Goal: Navigation & Orientation: Find specific page/section

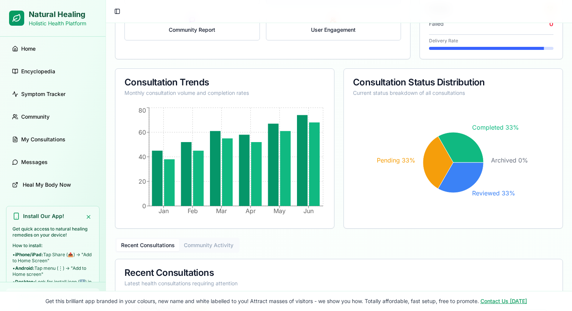
scroll to position [377, 0]
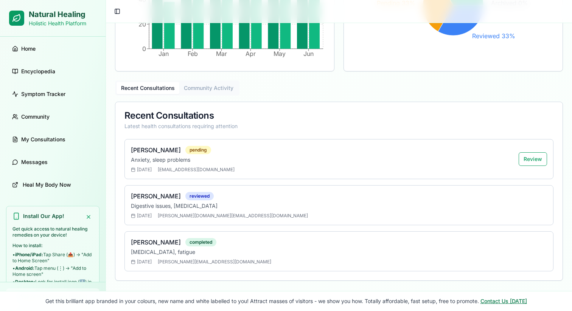
click at [501, 303] on link "Contact Us [DATE]" at bounding box center [504, 301] width 47 height 6
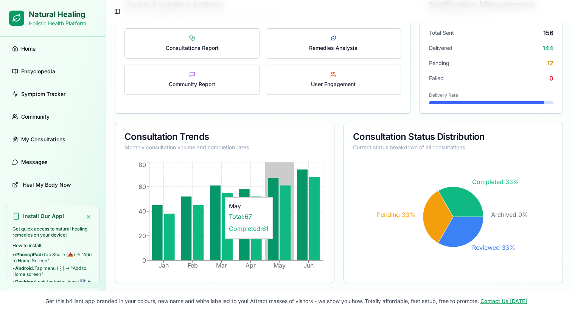
scroll to position [140, 0]
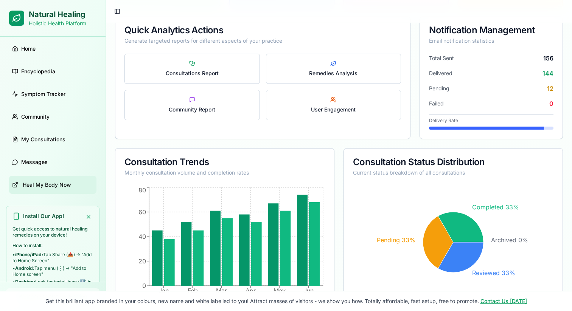
click at [62, 188] on span "Heal My Body Now" at bounding box center [47, 185] width 48 height 8
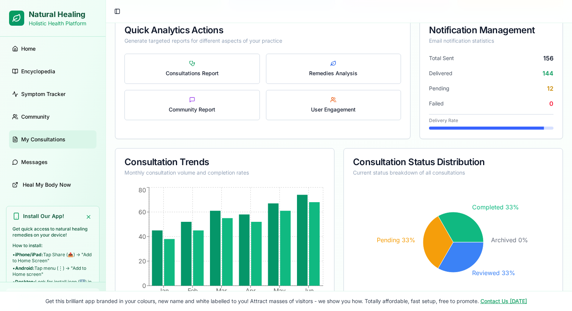
click at [71, 145] on link "My Consultations" at bounding box center [52, 140] width 87 height 18
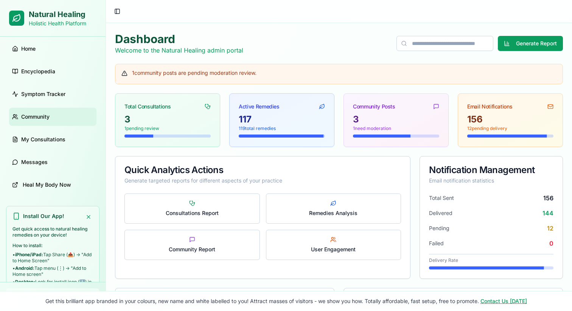
click at [50, 121] on link "Community" at bounding box center [52, 117] width 87 height 18
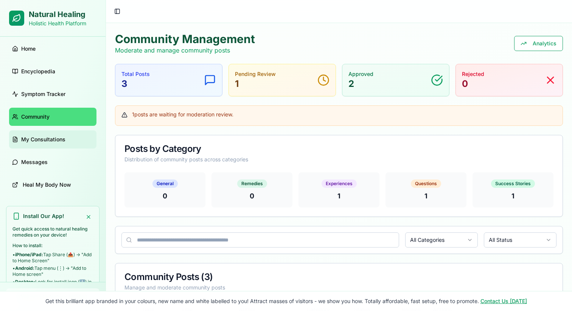
click at [50, 142] on span "My Consultations" at bounding box center [43, 140] width 44 height 8
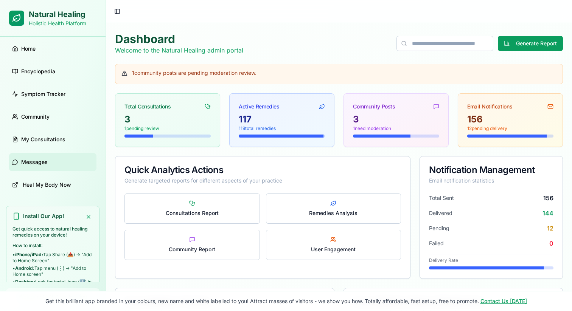
click at [64, 162] on link "Messages" at bounding box center [52, 162] width 87 height 18
click at [47, 161] on link "Messages" at bounding box center [52, 162] width 87 height 18
